Goal: Task Accomplishment & Management: Manage account settings

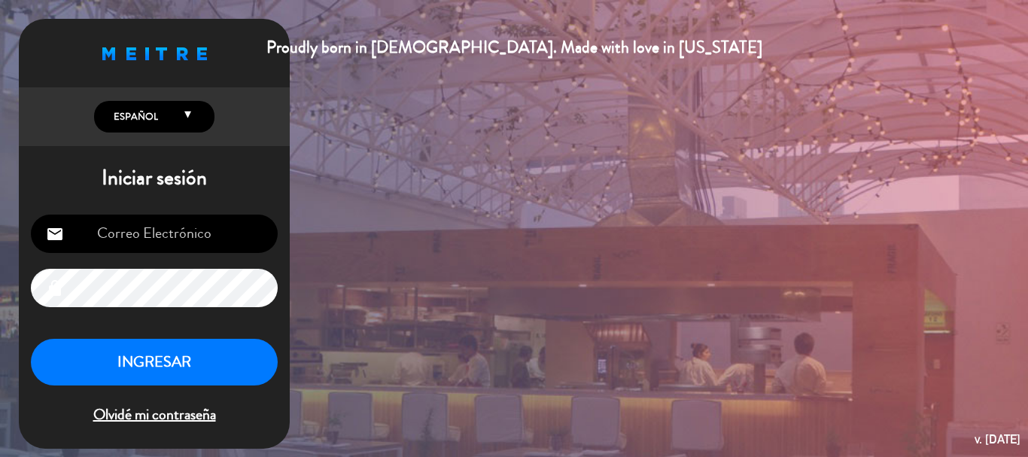
type input "[EMAIL_ADDRESS][DOMAIN_NAME]"
click at [175, 351] on button "INGRESAR" at bounding box center [154, 362] width 247 height 47
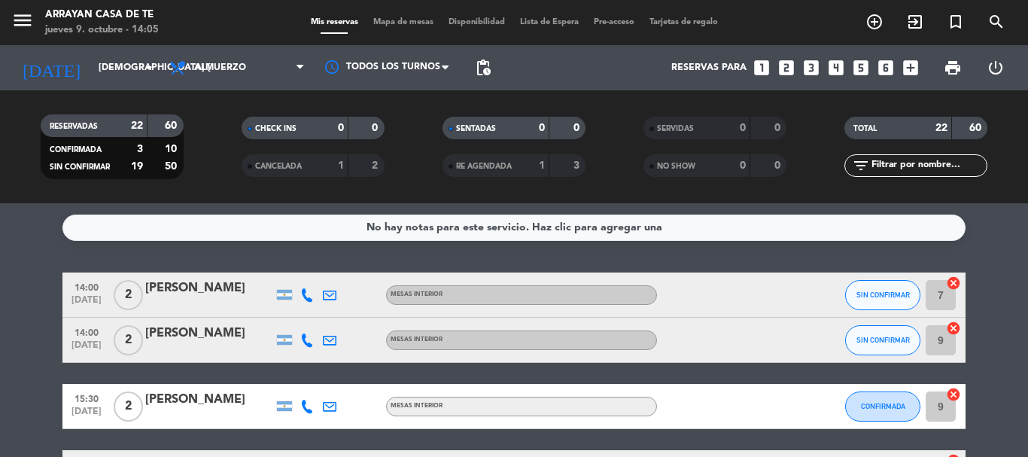
click at [178, 354] on div at bounding box center [209, 350] width 128 height 12
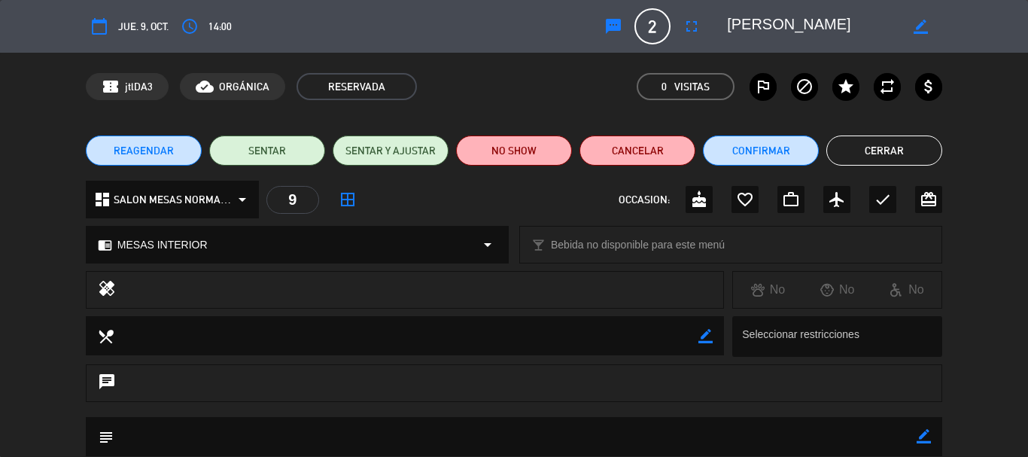
type input "[EMAIL_ADDRESS][DOMAIN_NAME]"
click at [104, 26] on icon "calendar_today" at bounding box center [99, 26] width 18 height 18
click at [643, 147] on button "Cancelar" at bounding box center [638, 150] width 116 height 30
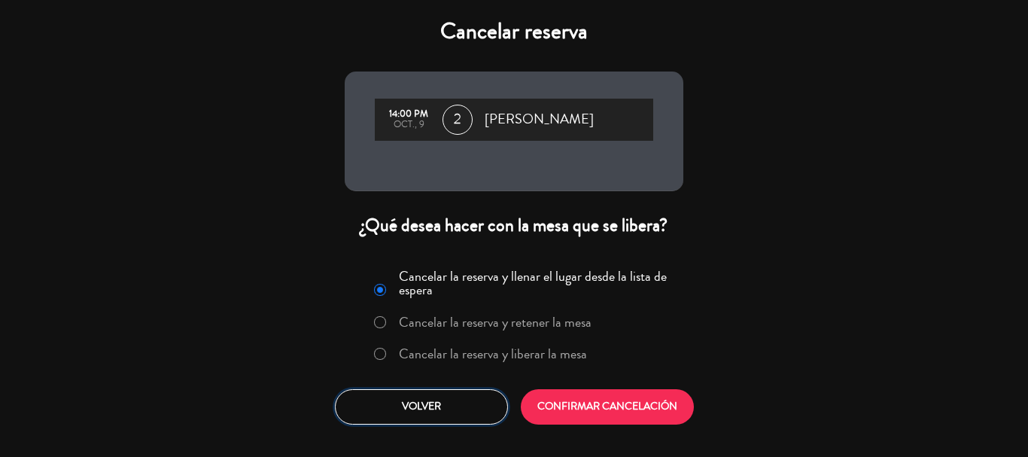
click at [415, 406] on button "Volver" at bounding box center [421, 406] width 173 height 35
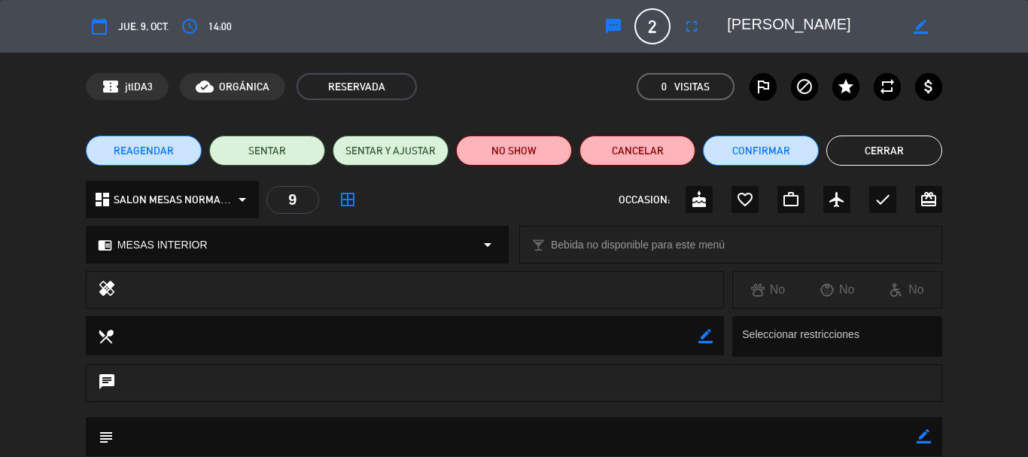
click at [902, 151] on button "Cerrar" at bounding box center [884, 150] width 116 height 30
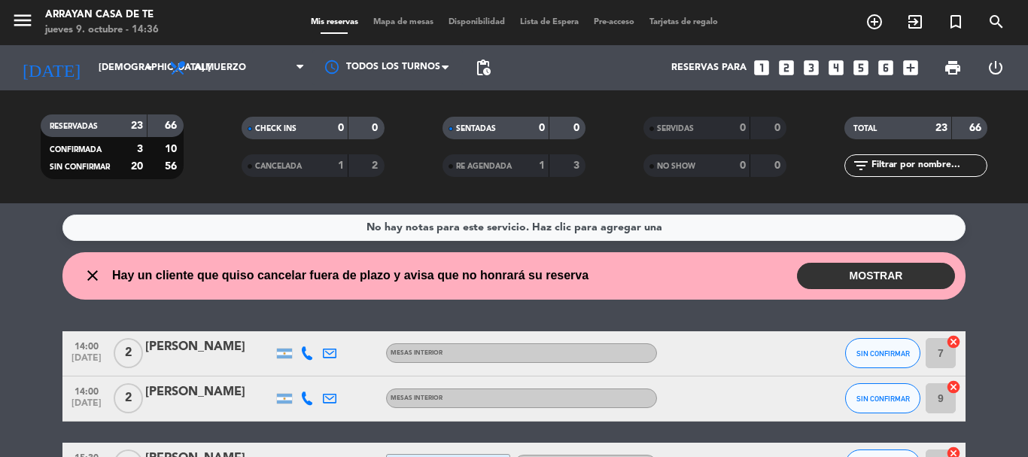
click at [877, 278] on button "MOSTRAR" at bounding box center [876, 276] width 158 height 26
